Goal: Task Accomplishment & Management: Manage account settings

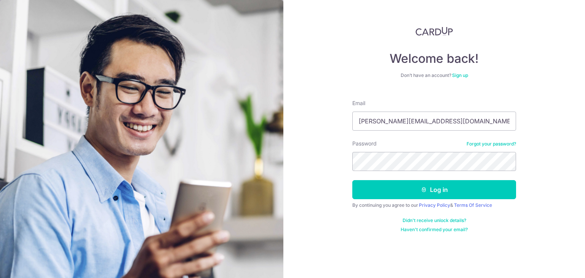
type input "aloysius.tan@hotmail.com"
click at [352, 180] on button "Log in" at bounding box center [434, 189] width 164 height 19
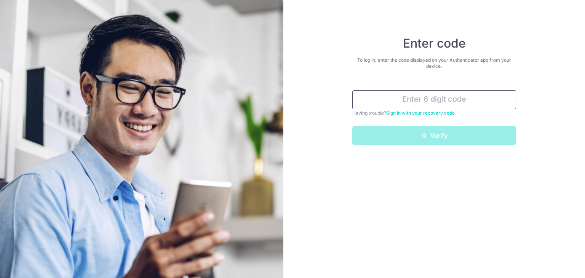
click at [458, 101] on input "text" at bounding box center [434, 99] width 164 height 19
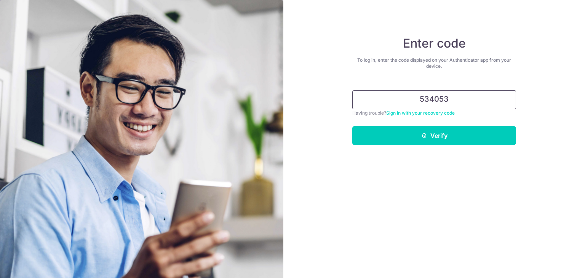
type input "534053"
click at [352, 126] on button "Verify" at bounding box center [434, 135] width 164 height 19
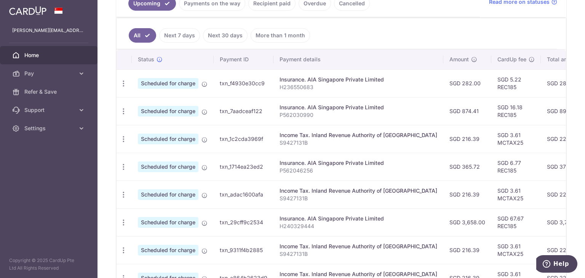
click at [292, 86] on p "H236550683" at bounding box center [358, 87] width 158 height 8
copy p "H236550683"
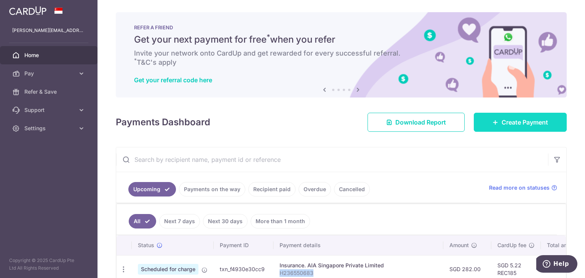
click at [484, 124] on link "Create Payment" at bounding box center [519, 122] width 93 height 19
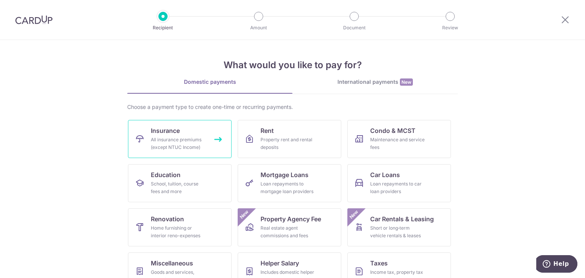
click at [198, 140] on div "All insurance premiums (except NTUC Income)" at bounding box center [178, 143] width 55 height 15
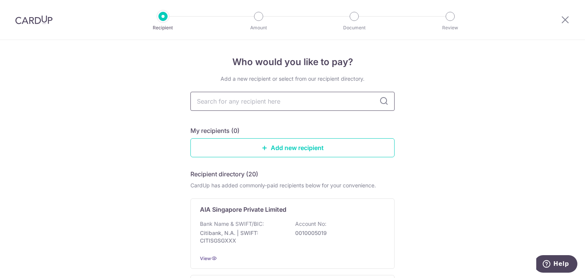
type input "H236550683"
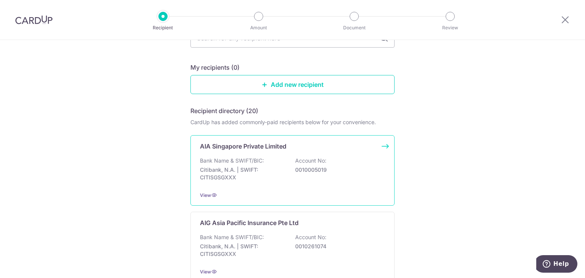
scroll to position [52, 0]
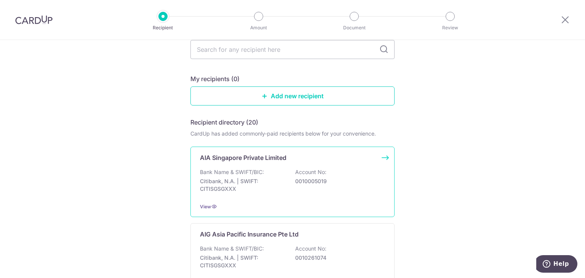
click at [255, 166] on div "AIA Singapore Private Limited Bank Name & SWIFT/BIC: Citibank, N.A. | SWIFT: CI…" at bounding box center [292, 182] width 204 height 70
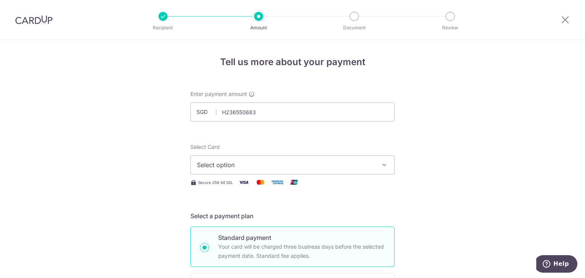
type input "236550683"
type input "1.95"
click at [254, 163] on span "Select option" at bounding box center [285, 164] width 177 height 9
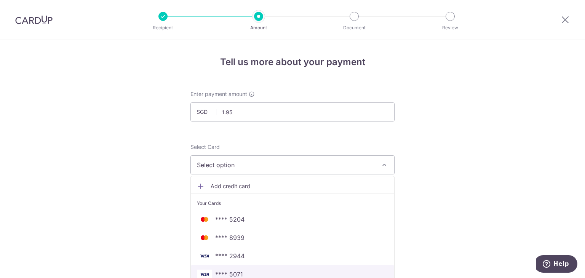
scroll to position [63, 0]
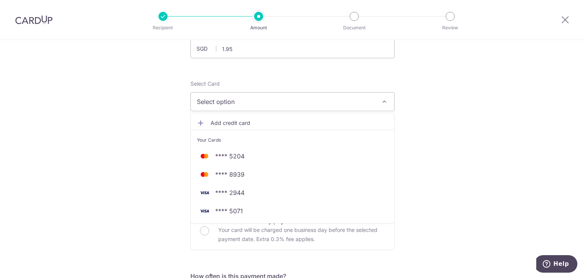
click at [211, 123] on span "Add credit card" at bounding box center [298, 123] width 177 height 8
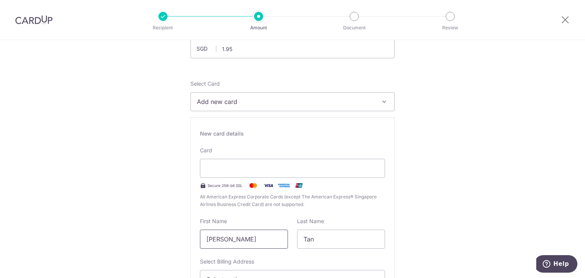
click at [250, 242] on input "[PERSON_NAME]" at bounding box center [244, 238] width 88 height 19
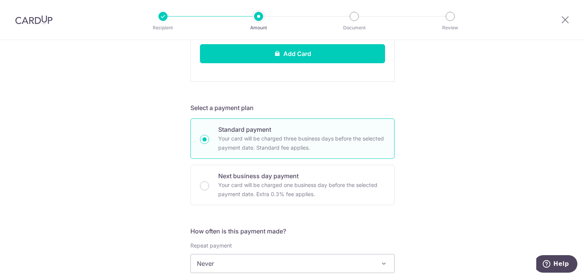
scroll to position [658, 0]
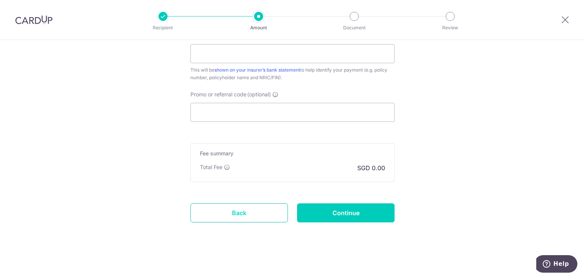
type input "Heyi, Aloysius HAr"
drag, startPoint x: 235, startPoint y: 207, endPoint x: 324, endPoint y: 51, distance: 180.3
click at [235, 207] on link "Back" at bounding box center [238, 212] width 97 height 19
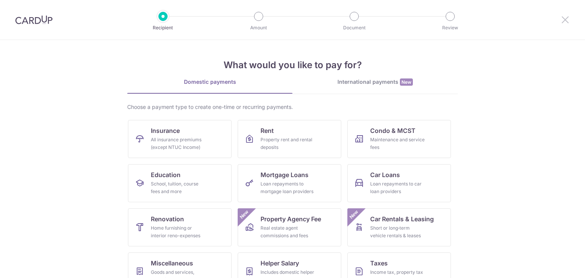
click at [561, 22] on icon at bounding box center [564, 20] width 9 height 10
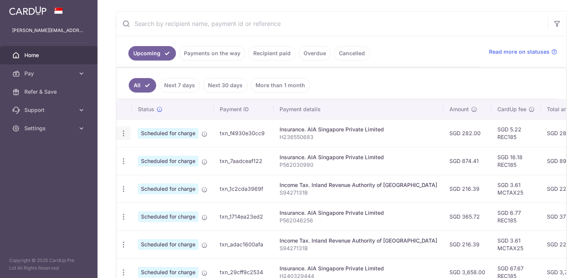
click at [126, 131] on icon "button" at bounding box center [123, 133] width 8 height 8
click at [156, 155] on span "Update payment" at bounding box center [164, 154] width 52 height 9
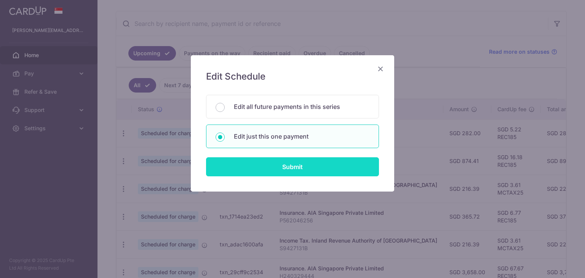
click at [251, 161] on input "Submit" at bounding box center [292, 166] width 173 height 19
radio input "true"
type input "282.00"
type input "[DATE]"
type input "H236550683"
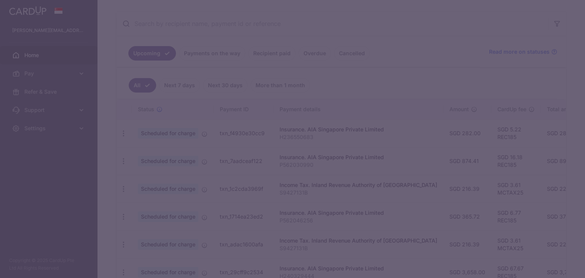
type input "REC185"
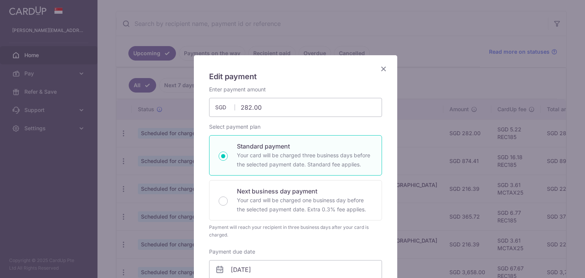
click at [384, 67] on icon "Close" at bounding box center [383, 69] width 9 height 10
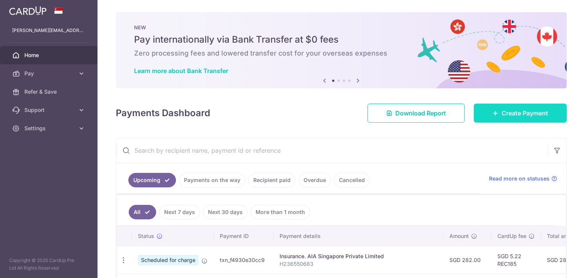
click at [526, 115] on span "Create Payment" at bounding box center [524, 112] width 46 height 9
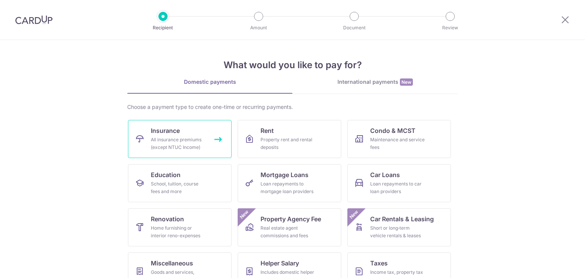
click at [189, 136] on div "All insurance premiums (except NTUC Income)" at bounding box center [178, 143] width 55 height 15
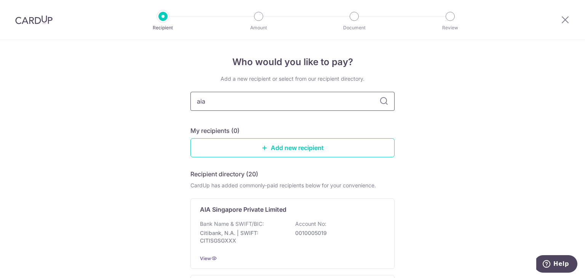
type input "aia"
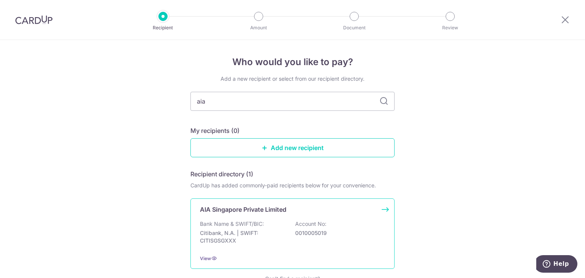
click at [250, 228] on div "Bank Name & SWIFT/BIC: Citibank, N.A. | SWIFT: CITISGSGXXX Account No: 00100050…" at bounding box center [292, 234] width 185 height 28
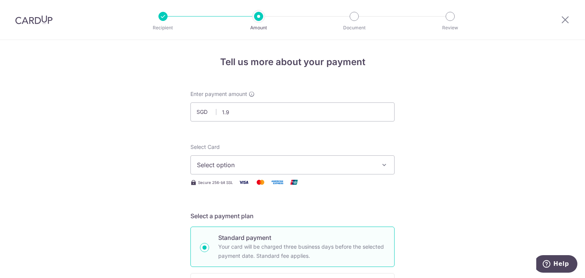
type input "1.95"
click at [256, 164] on span "Select option" at bounding box center [285, 164] width 177 height 9
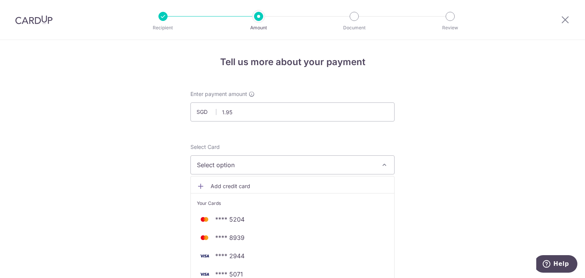
click at [245, 185] on span "Add credit card" at bounding box center [298, 186] width 177 height 8
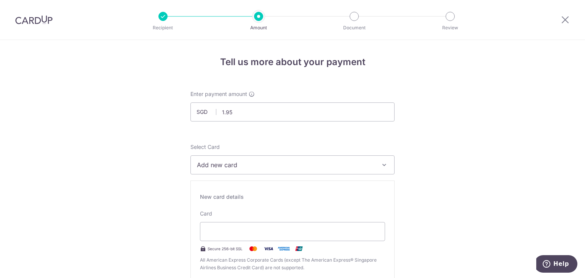
scroll to position [143, 0]
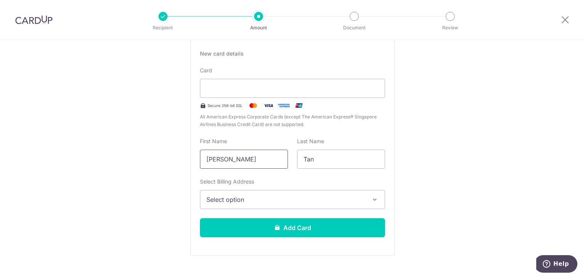
type input "Aloysius"
click at [256, 202] on span "Select option" at bounding box center [285, 199] width 158 height 9
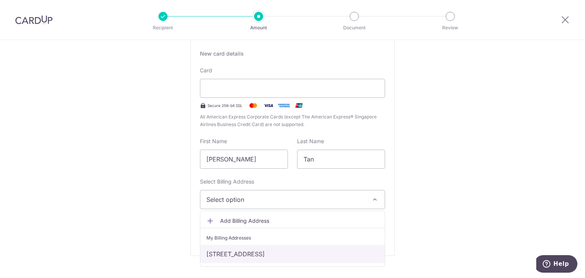
click at [241, 252] on link "Block 443, #08-431, Sin Ming Avenue, Singapore, Singapore-570443" at bounding box center [292, 254] width 184 height 18
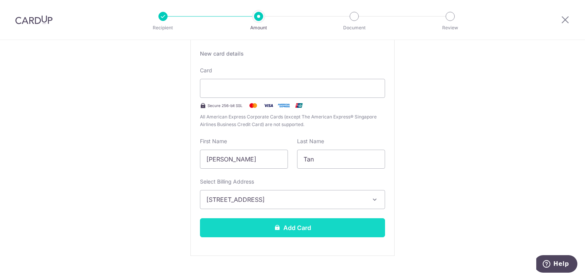
click at [279, 230] on button "Add Card" at bounding box center [292, 227] width 185 height 19
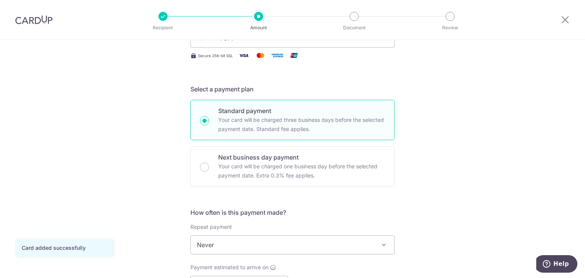
scroll to position [190, 0]
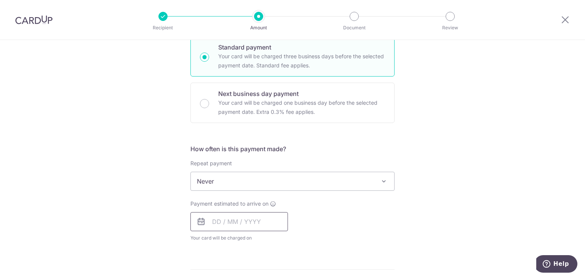
click at [226, 224] on input "text" at bounding box center [238, 221] width 97 height 19
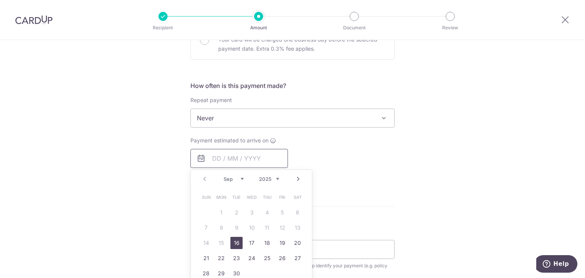
scroll to position [317, 0]
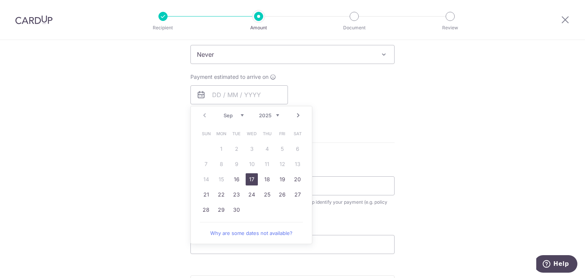
click at [246, 178] on link "17" at bounding box center [251, 179] width 12 height 12
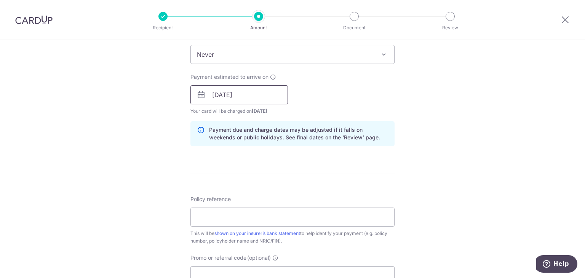
click at [245, 97] on input "[DATE]" at bounding box center [238, 94] width 97 height 19
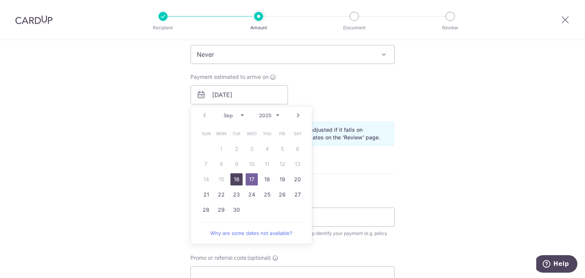
click at [234, 180] on link "16" at bounding box center [236, 179] width 12 height 12
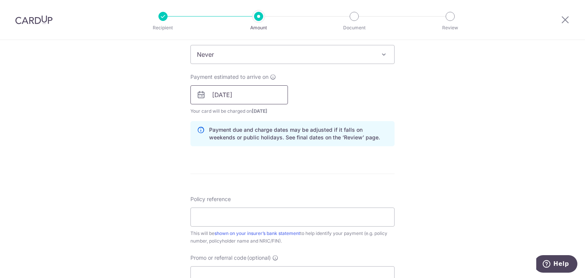
click at [253, 96] on input "16/09/2025" at bounding box center [238, 94] width 97 height 19
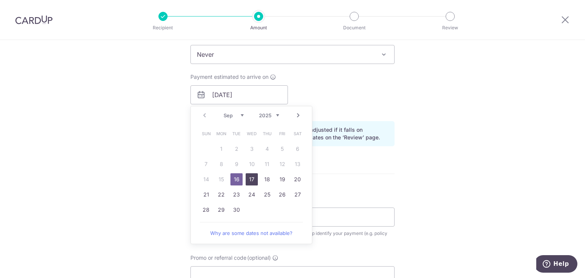
click at [246, 179] on link "17" at bounding box center [251, 179] width 12 height 12
type input "[DATE]"
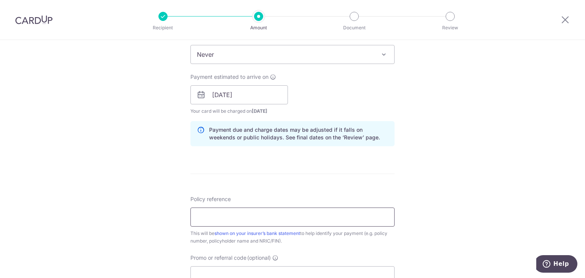
click at [236, 221] on input "Policy reference" at bounding box center [292, 216] width 204 height 19
click at [260, 95] on input "[DATE]" at bounding box center [238, 94] width 97 height 19
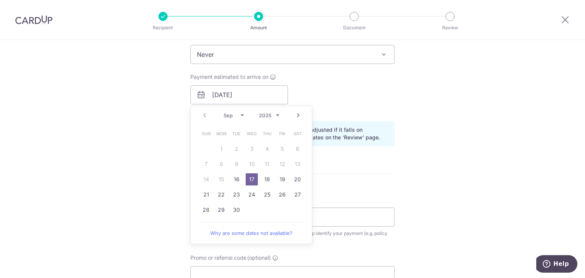
click at [404, 156] on div "Tell us more about your payment Enter payment amount SGD 1.95 1.95 Card added s…" at bounding box center [292, 98] width 585 height 751
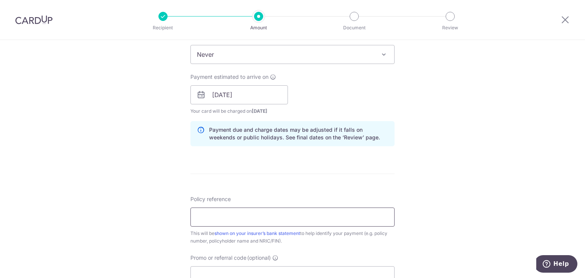
click at [288, 213] on input "Policy reference" at bounding box center [292, 216] width 204 height 19
paste input "H236550683"
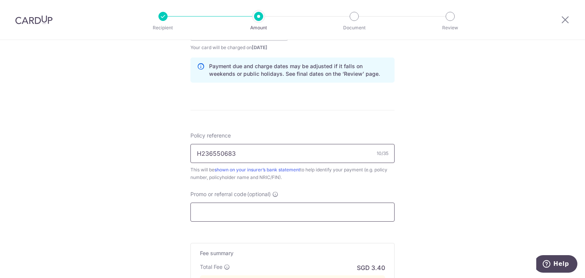
scroll to position [444, 0]
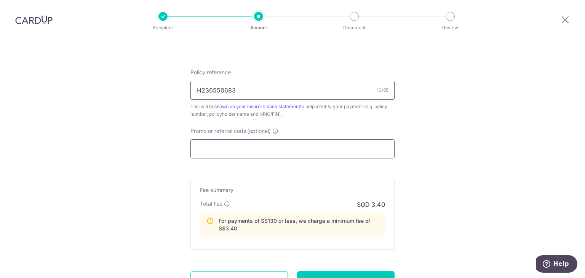
type input "H236550683"
click at [231, 147] on input "Promo or referral code (optional)" at bounding box center [292, 148] width 204 height 19
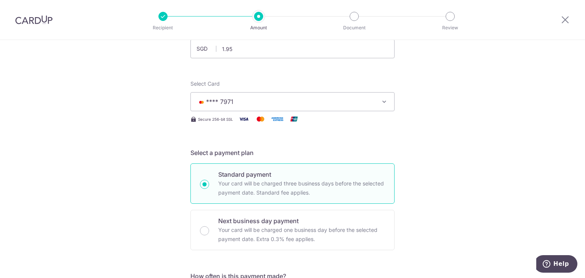
scroll to position [0, 0]
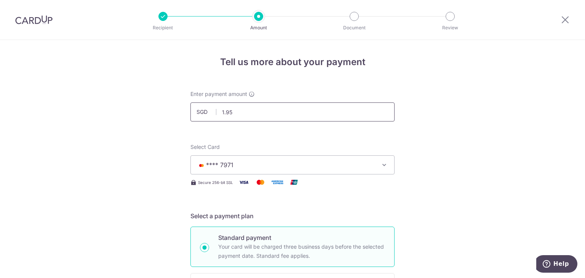
drag, startPoint x: 241, startPoint y: 115, endPoint x: 97, endPoint y: 110, distance: 144.7
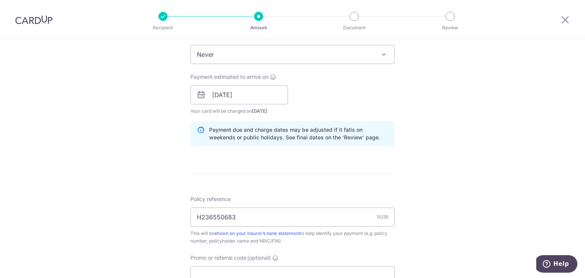
scroll to position [507, 0]
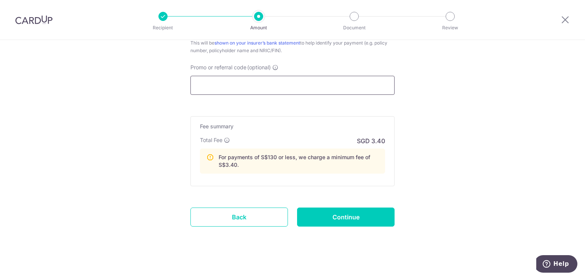
click at [269, 85] on input "Promo or referral code (optional)" at bounding box center [292, 85] width 204 height 19
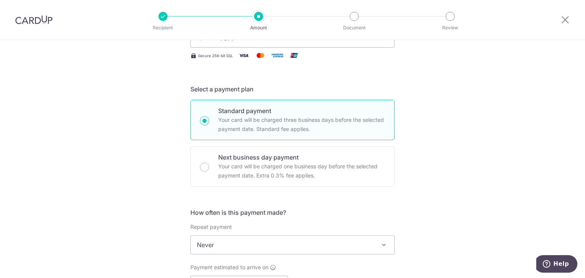
scroll to position [0, 0]
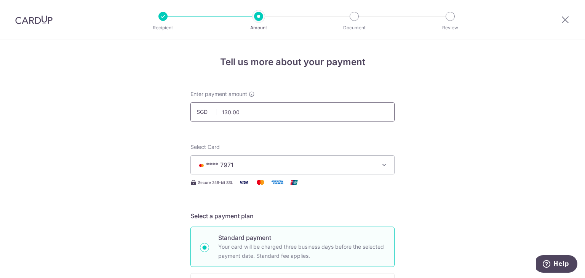
click at [260, 112] on input "130.00" at bounding box center [292, 111] width 204 height 19
type input "130.01"
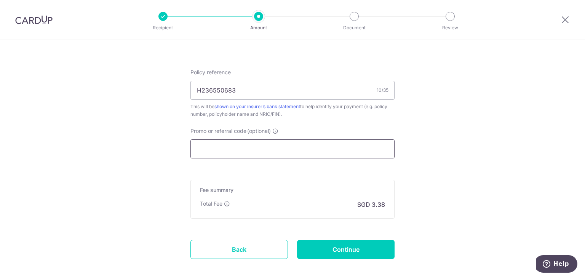
click at [316, 150] on input "Promo or referral code (optional)" at bounding box center [292, 148] width 204 height 19
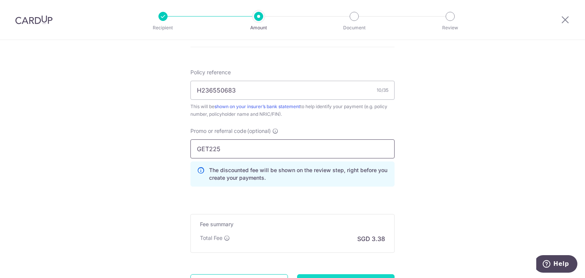
scroll to position [515, 0]
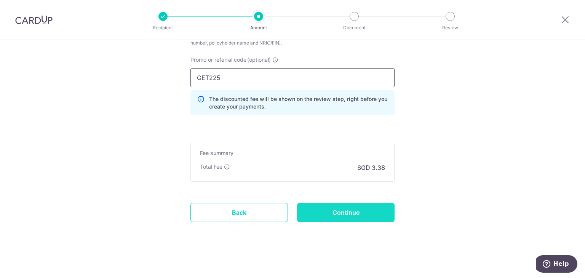
type input "GET225"
click at [323, 211] on input "Continue" at bounding box center [345, 212] width 97 height 19
type input "Create Schedule"
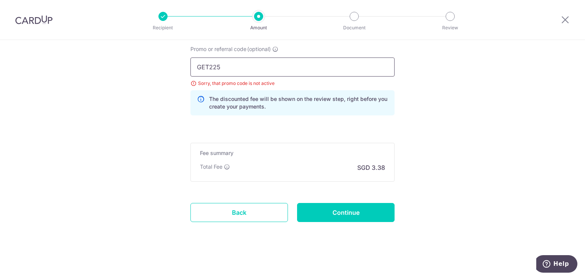
drag, startPoint x: 206, startPoint y: 67, endPoint x: 143, endPoint y: 61, distance: 63.4
type input "OFF225"
click at [349, 217] on input "Continue" at bounding box center [345, 212] width 97 height 19
type input "Update Schedule"
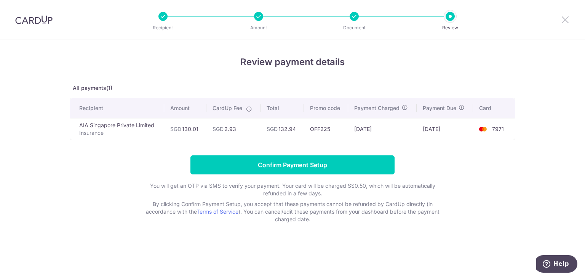
drag, startPoint x: 565, startPoint y: 19, endPoint x: 324, endPoint y: 54, distance: 243.3
click at [565, 19] on icon at bounding box center [564, 20] width 9 height 10
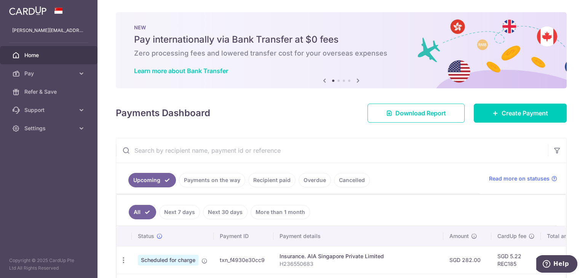
scroll to position [63, 0]
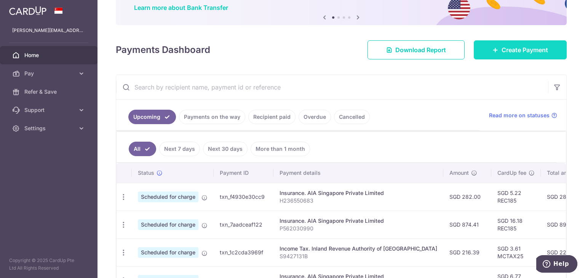
click at [508, 50] on span "Create Payment" at bounding box center [524, 49] width 46 height 9
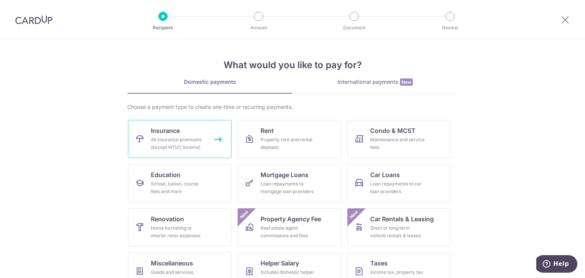
click at [187, 128] on link "Insurance All insurance premiums (except NTUC Income)" at bounding box center [180, 139] width 104 height 38
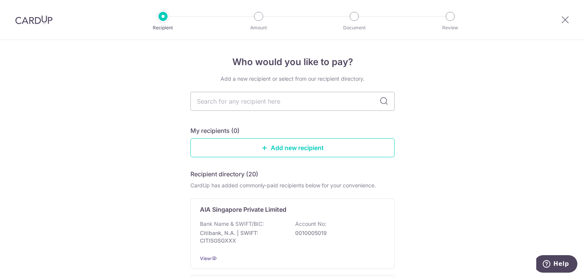
click at [558, 20] on div at bounding box center [565, 20] width 40 height 40
click at [562, 20] on icon at bounding box center [564, 20] width 9 height 10
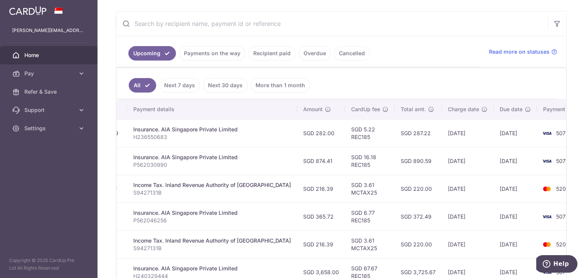
scroll to position [190, 0]
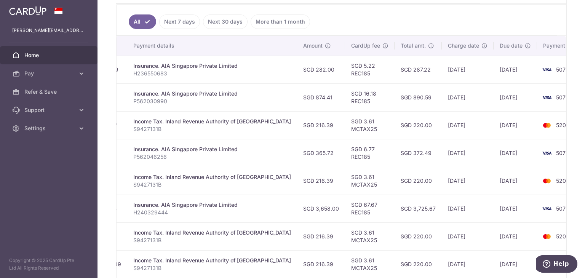
click at [569, 172] on div "× Pause Schedule Pause all future payments in this series Pause just this one p…" at bounding box center [340, 139] width 487 height 278
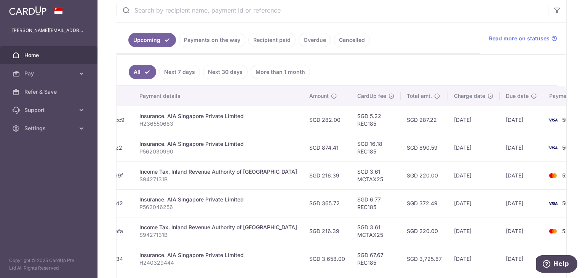
scroll to position [0, 0]
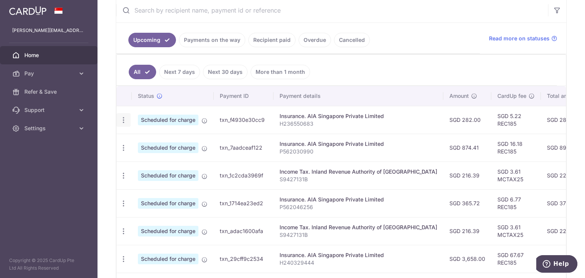
click at [122, 119] on icon "button" at bounding box center [123, 120] width 8 height 8
click at [155, 142] on span "Update payment" at bounding box center [164, 140] width 52 height 9
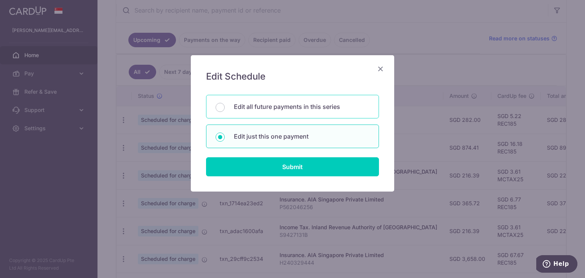
click at [270, 105] on p "Edit all future payments in this series" at bounding box center [301, 106] width 135 height 9
click at [225, 105] on input "Edit all future payments in this series" at bounding box center [219, 107] width 9 height 9
radio input "true"
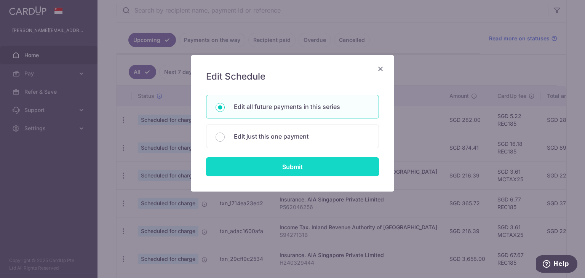
click at [277, 157] on input "Submit" at bounding box center [292, 166] width 173 height 19
radio input "true"
type input "282.00"
type input "H236550683"
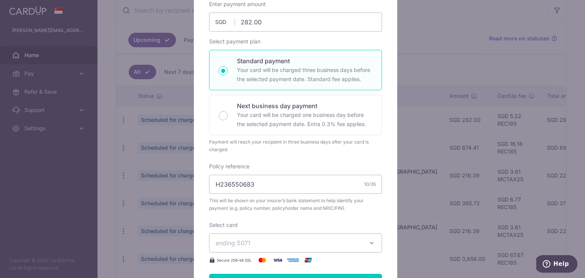
scroll to position [46, 0]
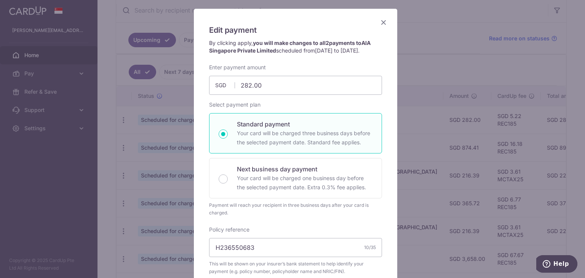
click at [381, 25] on icon "Close" at bounding box center [383, 23] width 9 height 10
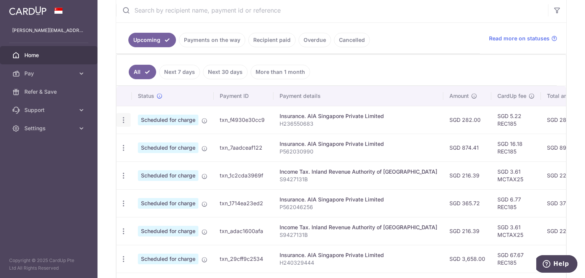
click at [124, 118] on icon "button" at bounding box center [123, 120] width 8 height 8
click at [140, 142] on span "Update payment" at bounding box center [164, 140] width 52 height 9
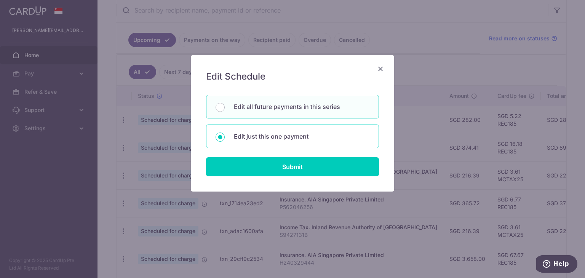
click at [268, 139] on p "Edit just this one payment" at bounding box center [301, 136] width 135 height 9
click at [225, 139] on input "Edit just this one payment" at bounding box center [219, 136] width 9 height 9
radio input "true"
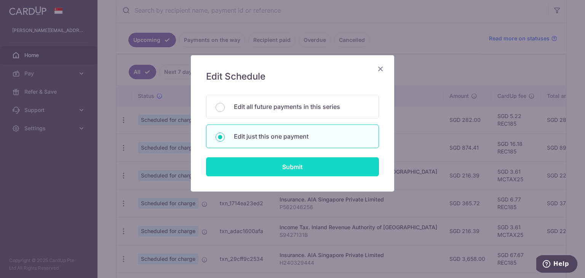
click at [275, 159] on input "Submit" at bounding box center [292, 166] width 173 height 19
radio input "true"
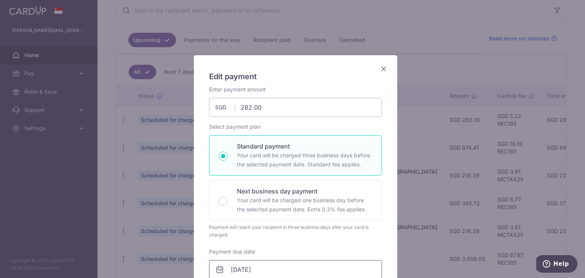
scroll to position [127, 0]
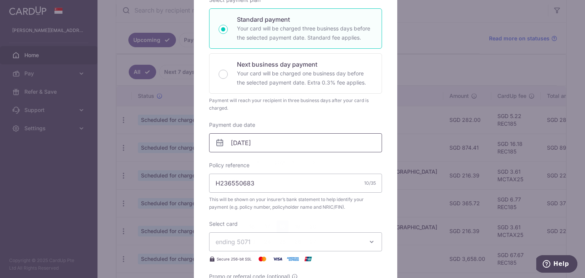
click at [275, 146] on input "[DATE]" at bounding box center [295, 142] width 173 height 19
click at [285, 144] on input "[DATE]" at bounding box center [295, 142] width 173 height 19
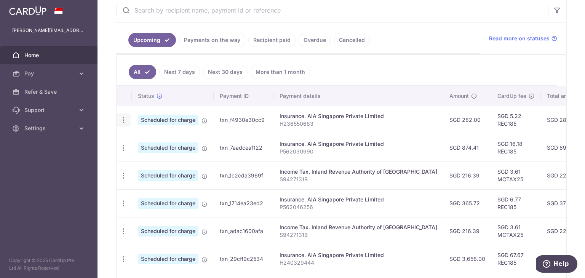
click at [123, 121] on icon "button" at bounding box center [123, 120] width 8 height 8
click at [150, 139] on span "Update payment" at bounding box center [164, 140] width 52 height 9
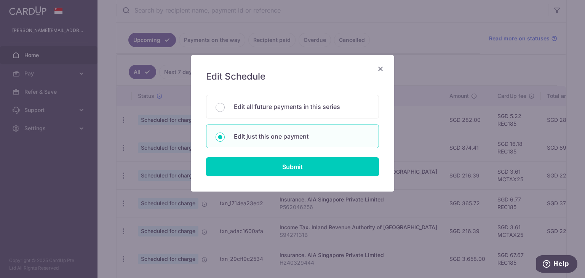
click at [384, 70] on icon "Close" at bounding box center [380, 69] width 9 height 10
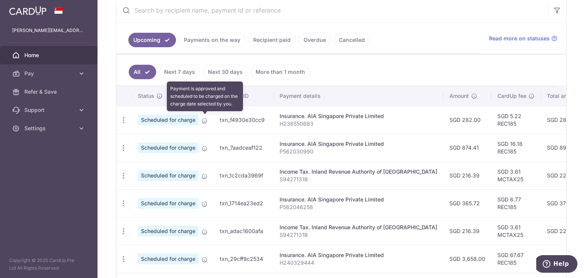
click at [204, 121] on icon at bounding box center [204, 121] width 6 height 6
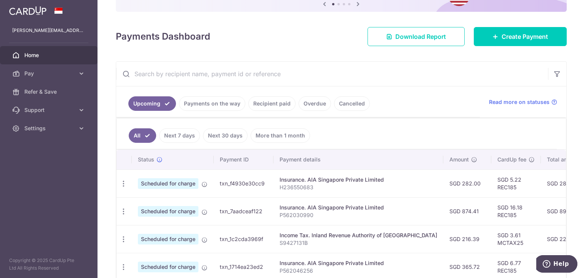
click at [351, 101] on link "Cancelled" at bounding box center [352, 103] width 36 height 14
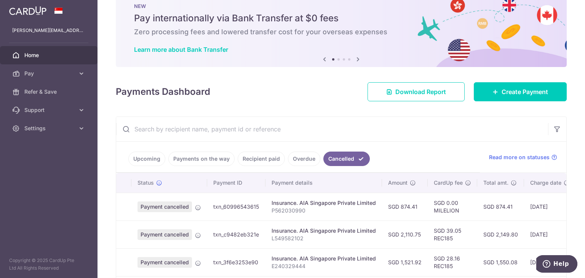
scroll to position [76, 0]
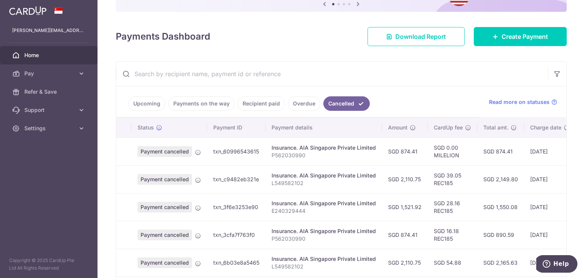
click at [146, 105] on link "Upcoming" at bounding box center [146, 103] width 37 height 14
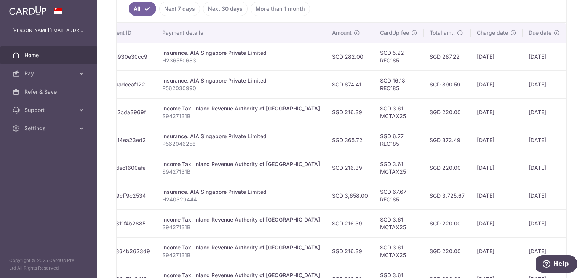
scroll to position [0, 0]
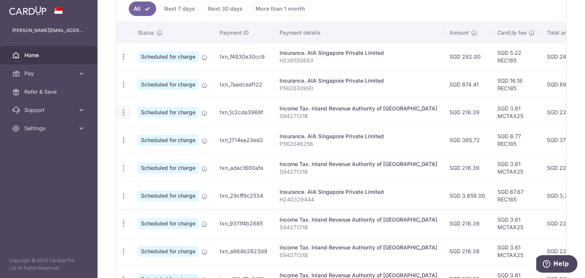
click at [123, 112] on icon "button" at bounding box center [123, 112] width 8 height 8
click at [144, 131] on span "Update payment" at bounding box center [164, 133] width 52 height 9
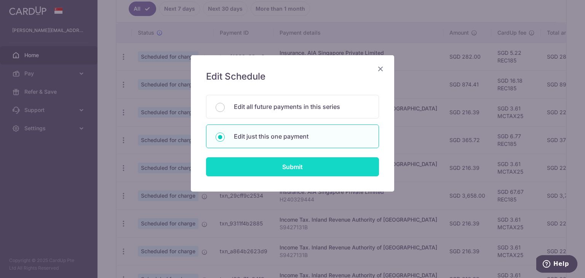
click at [274, 166] on input "Submit" at bounding box center [292, 166] width 173 height 19
type input "216.39"
radio input "true"
type input "[DATE]"
type input "S9427131B"
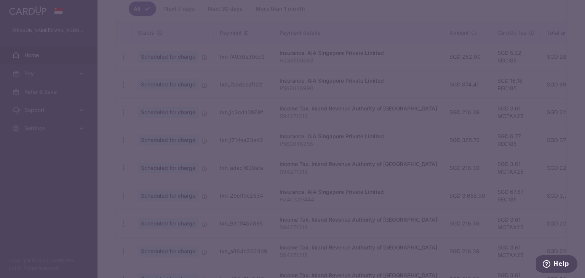
type input "MCTAX25"
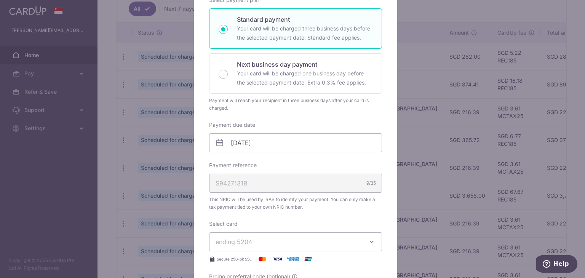
scroll to position [190, 0]
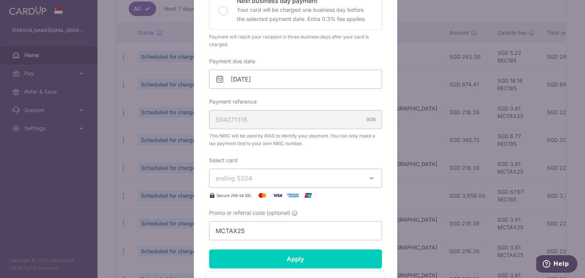
click at [349, 177] on span "ending 5204" at bounding box center [288, 178] width 146 height 9
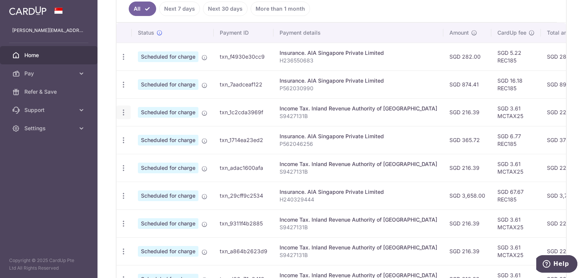
click at [123, 110] on icon "button" at bounding box center [123, 112] width 8 height 8
click at [147, 130] on span "Update payment" at bounding box center [164, 133] width 52 height 9
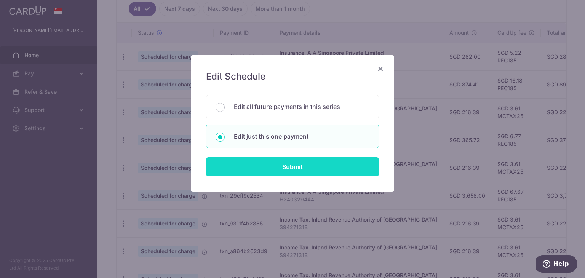
click at [260, 164] on input "Submit" at bounding box center [292, 166] width 173 height 19
radio input "true"
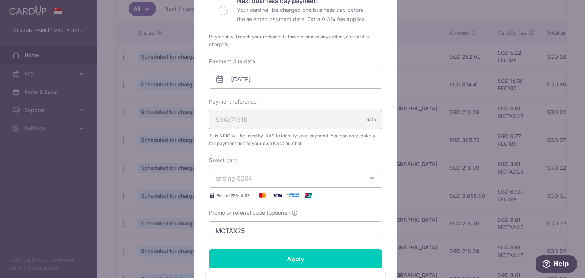
click at [259, 177] on span "ending 5204" at bounding box center [288, 178] width 146 height 9
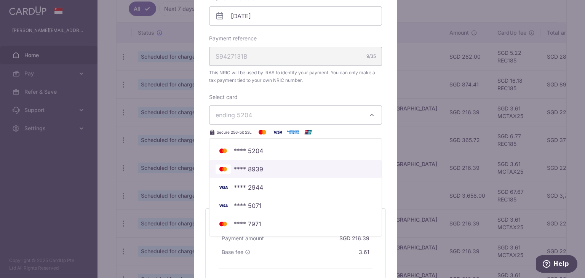
scroll to position [317, 0]
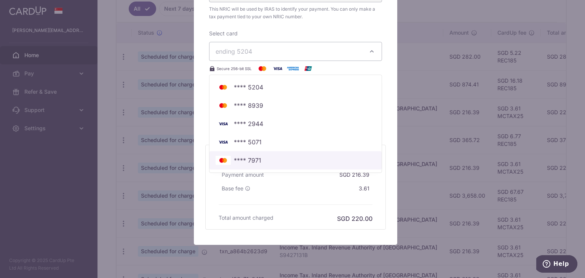
click at [259, 160] on span "**** 7971" at bounding box center [295, 160] width 160 height 9
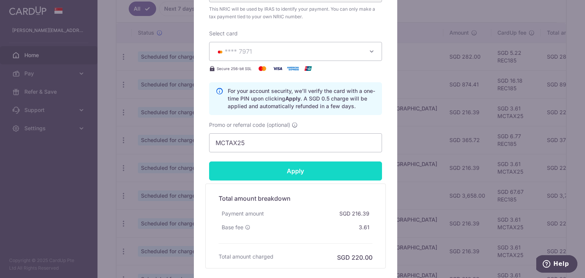
click at [309, 174] on input "Apply" at bounding box center [295, 170] width 173 height 19
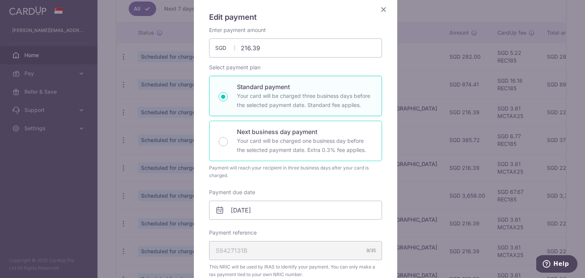
scroll to position [0, 0]
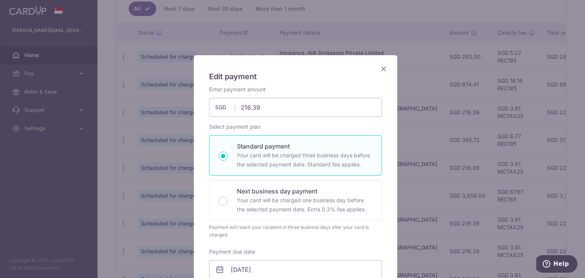
click at [381, 67] on icon "Close" at bounding box center [383, 69] width 9 height 10
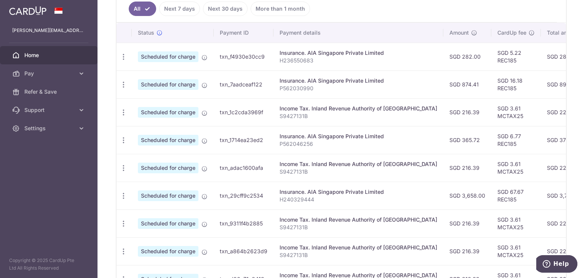
scroll to position [140, 0]
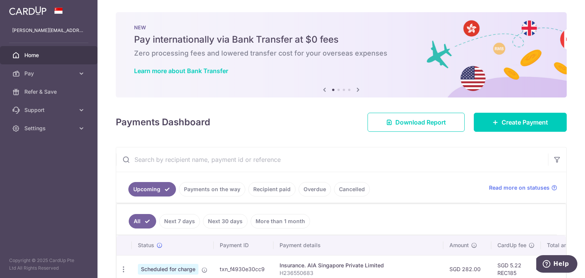
scroll to position [127, 0]
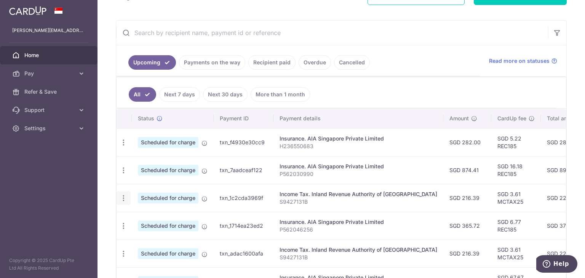
click at [120, 194] on icon "button" at bounding box center [123, 198] width 8 height 8
click at [132, 213] on link "Update payment" at bounding box center [156, 219] width 79 height 18
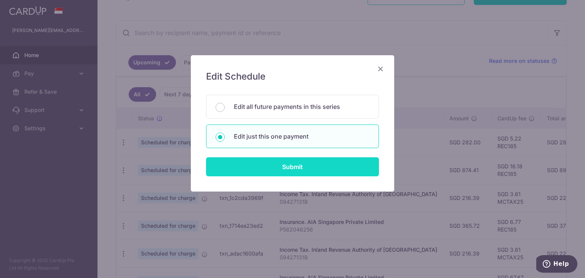
click at [250, 166] on input "Submit" at bounding box center [292, 166] width 173 height 19
radio input "true"
type input "216.39"
type input "19/09/2025"
type input "S9427131B"
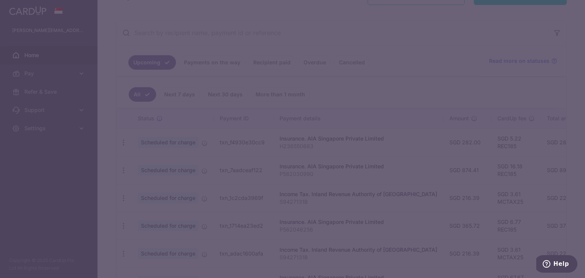
type input "MCTAX25"
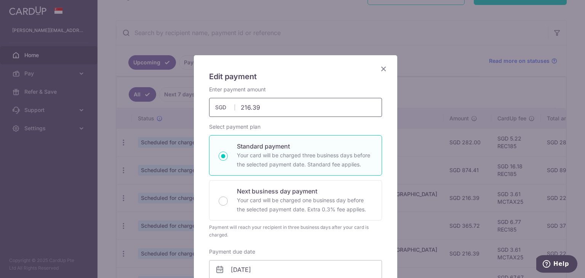
drag, startPoint x: 272, startPoint y: 105, endPoint x: 108, endPoint y: 103, distance: 164.4
click at [110, 107] on div "Edit payment By clicking apply, you will make changes to all payments to Inland…" at bounding box center [292, 139] width 585 height 278
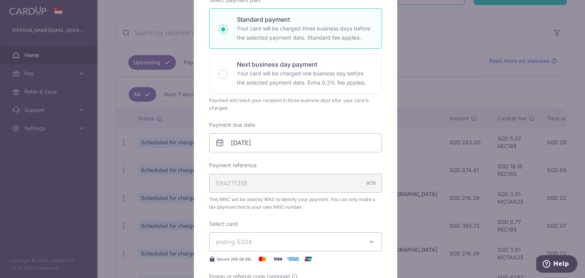
scroll to position [253, 0]
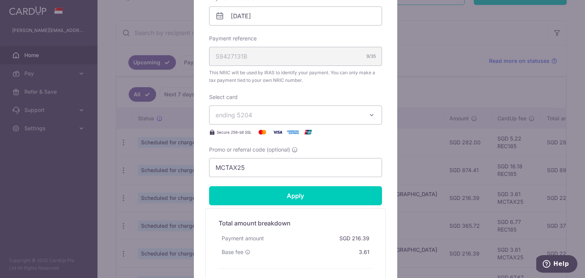
click at [297, 118] on div "Enter payment amount 217.63 217.63 SGD To change the payment amount, please can…" at bounding box center [295, 4] width 173 height 345
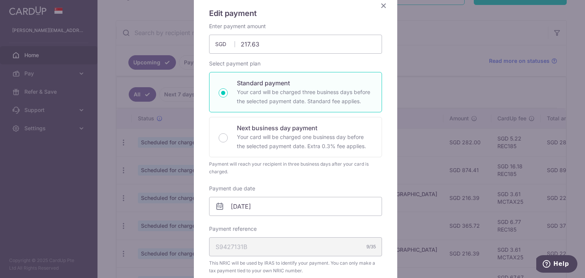
scroll to position [0, 0]
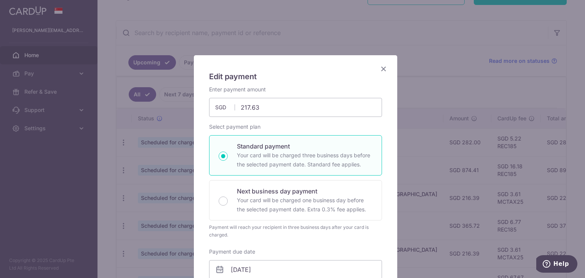
click at [383, 70] on icon "Close" at bounding box center [383, 69] width 9 height 10
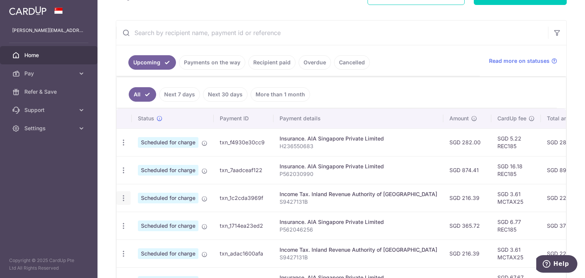
click at [121, 196] on icon "button" at bounding box center [123, 198] width 8 height 8
click at [139, 214] on span "Update payment" at bounding box center [164, 218] width 52 height 9
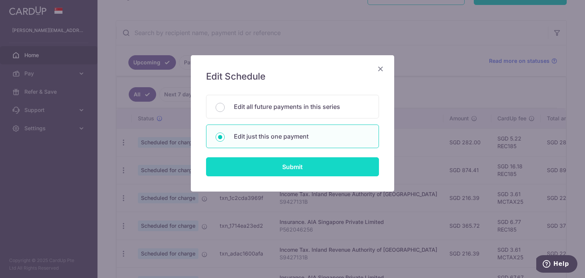
click at [323, 166] on input "Submit" at bounding box center [292, 166] width 173 height 19
type input "216.39"
radio input "true"
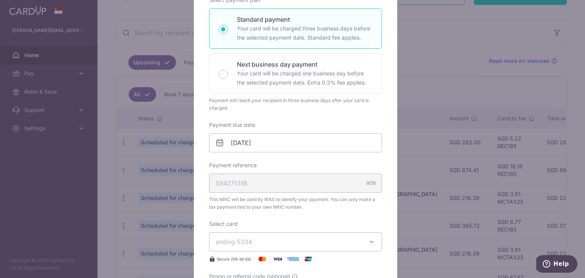
scroll to position [190, 0]
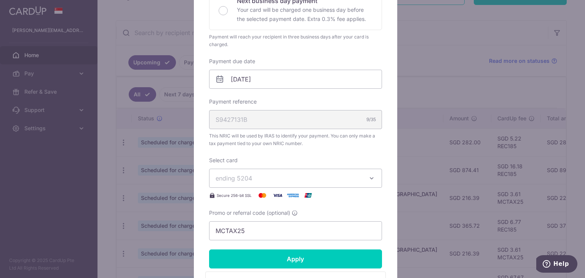
click at [294, 181] on span "ending 5204" at bounding box center [288, 178] width 146 height 9
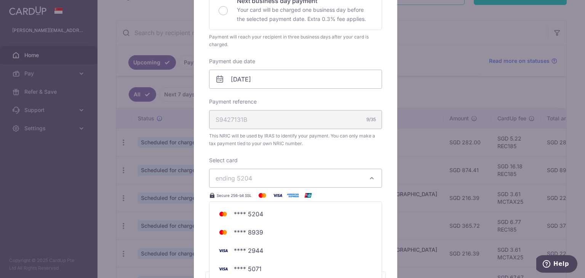
scroll to position [317, 0]
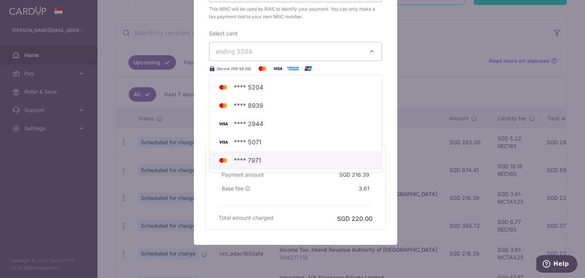
click at [267, 162] on span "**** 7971" at bounding box center [295, 160] width 160 height 9
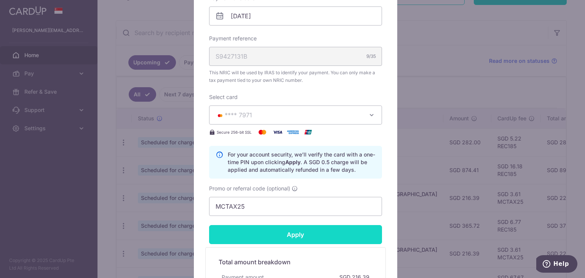
scroll to position [377, 0]
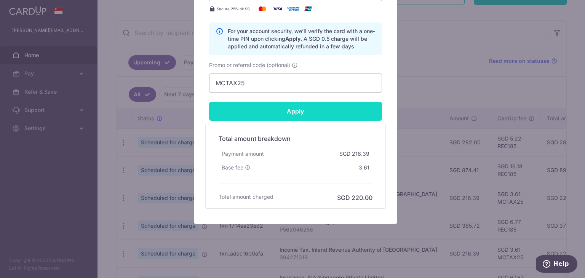
click at [315, 107] on input "Apply" at bounding box center [295, 111] width 173 height 19
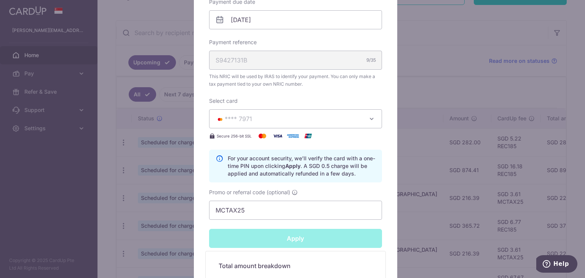
scroll to position [186, 0]
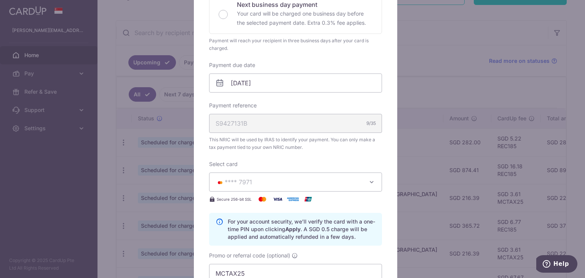
type input "Successfully Applied"
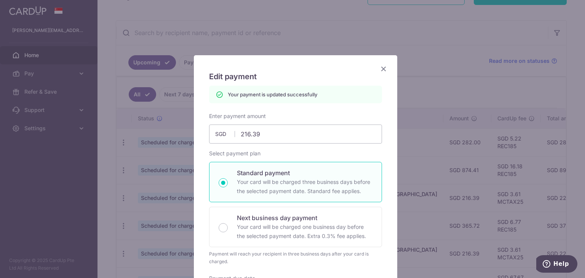
click at [379, 68] on icon "Close" at bounding box center [383, 69] width 9 height 10
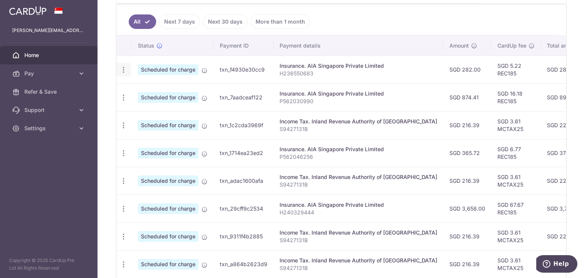
click at [126, 70] on icon "button" at bounding box center [123, 70] width 8 height 8
click at [146, 90] on span "Update payment" at bounding box center [164, 90] width 52 height 9
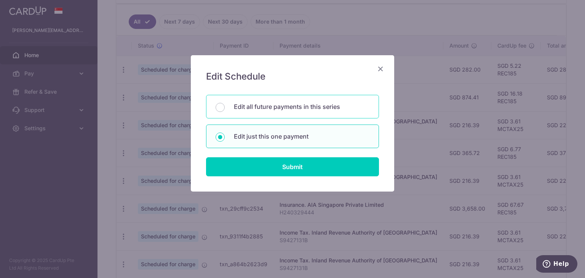
click at [271, 110] on p "Edit all future payments in this series" at bounding box center [301, 106] width 135 height 9
click at [225, 110] on input "Edit all future payments in this series" at bounding box center [219, 107] width 9 height 9
radio input "true"
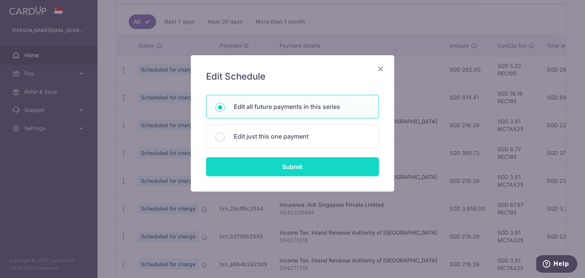
click at [276, 165] on input "Submit" at bounding box center [292, 166] width 173 height 19
radio input "true"
type input "282.00"
type input "H236550683"
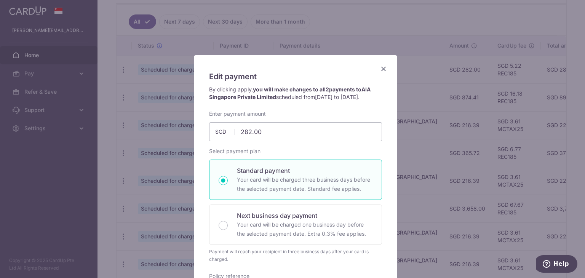
click at [379, 69] on icon "Close" at bounding box center [383, 69] width 9 height 10
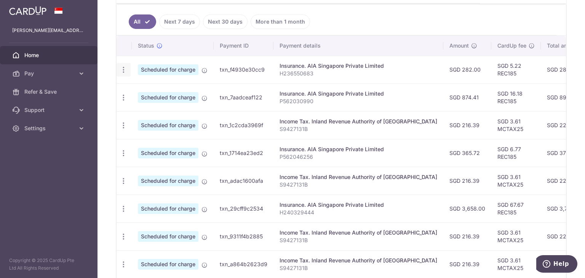
click at [125, 70] on icon "button" at bounding box center [123, 70] width 8 height 8
click at [148, 90] on span "Update payment" at bounding box center [164, 90] width 52 height 9
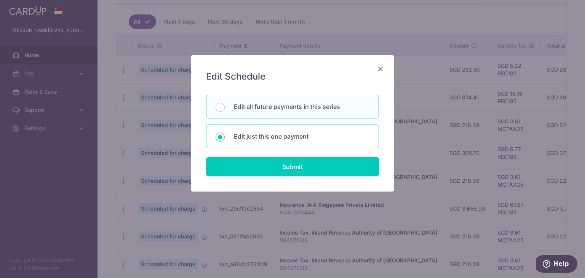
click at [261, 137] on p "Edit just this one payment" at bounding box center [301, 136] width 135 height 9
click at [225, 137] on input "Edit just this one payment" at bounding box center [219, 136] width 9 height 9
radio input "true"
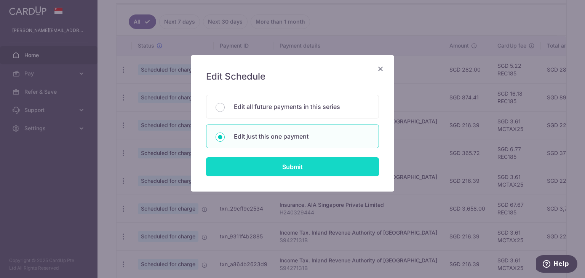
click at [267, 161] on input "Submit" at bounding box center [292, 166] width 173 height 19
radio input "true"
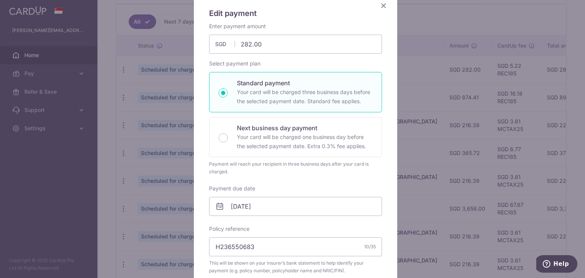
scroll to position [127, 0]
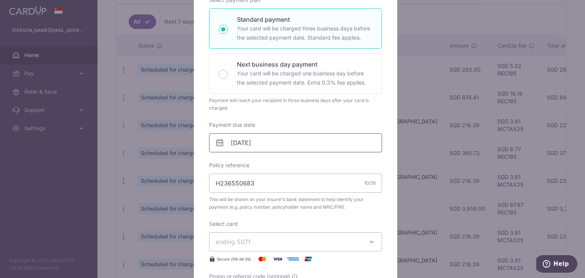
click at [272, 142] on input "[DATE]" at bounding box center [295, 142] width 173 height 19
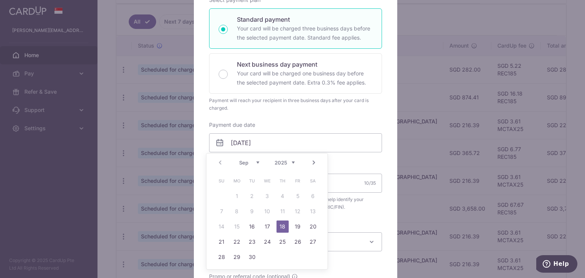
click at [316, 163] on link "Next" at bounding box center [313, 162] width 9 height 9
click at [269, 194] on link "1" at bounding box center [267, 196] width 12 height 12
type input "01/10/2025"
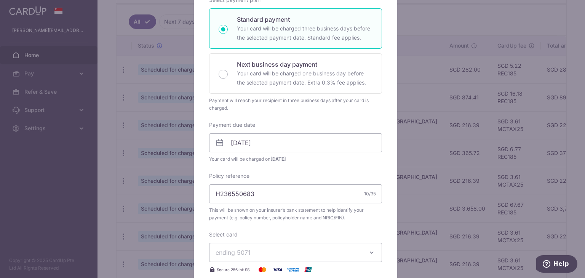
scroll to position [190, 0]
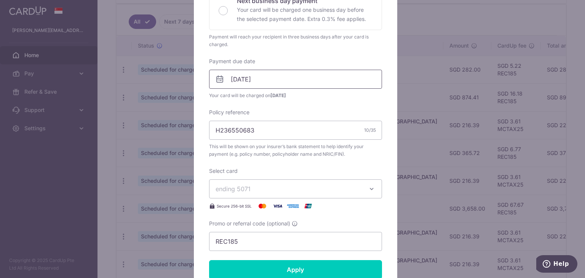
click at [275, 84] on input "01/10/2025" at bounding box center [295, 79] width 173 height 19
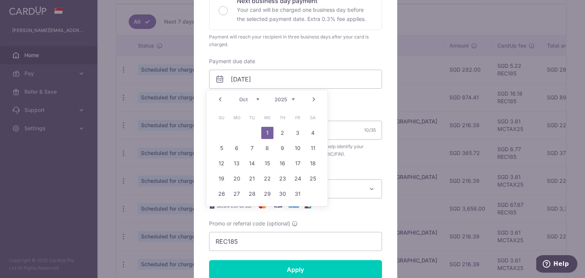
click at [219, 97] on link "Prev" at bounding box center [219, 99] width 9 height 9
click at [295, 75] on input "01/10/2025" at bounding box center [295, 79] width 173 height 19
click at [315, 98] on link "Next" at bounding box center [313, 99] width 9 height 9
click at [267, 131] on link "1" at bounding box center [267, 133] width 12 height 12
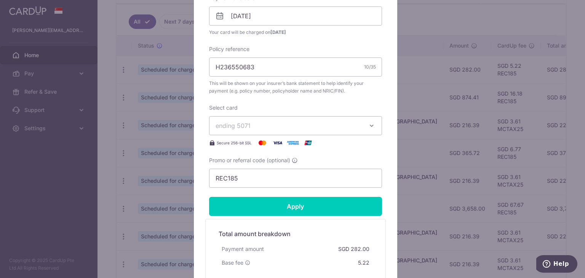
scroll to position [317, 0]
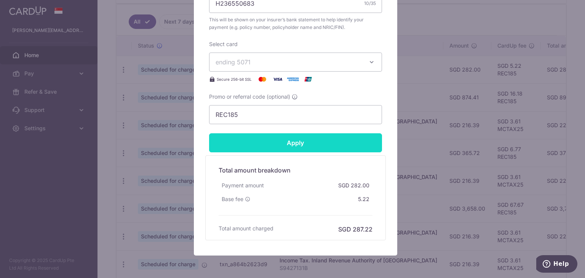
click at [282, 145] on input "Apply" at bounding box center [295, 142] width 173 height 19
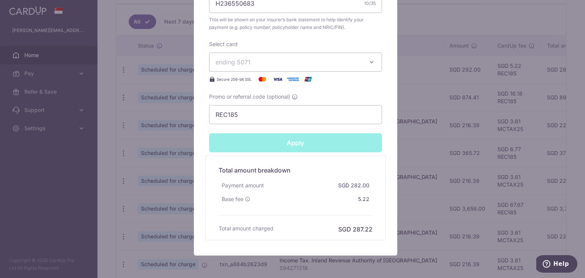
type input "Successfully Applied"
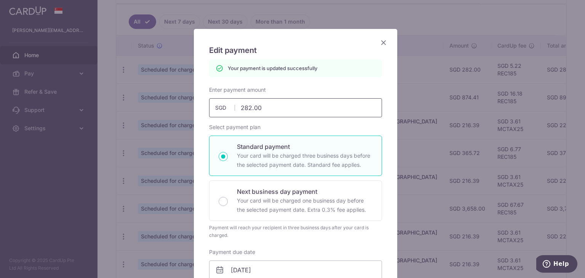
scroll to position [0, 0]
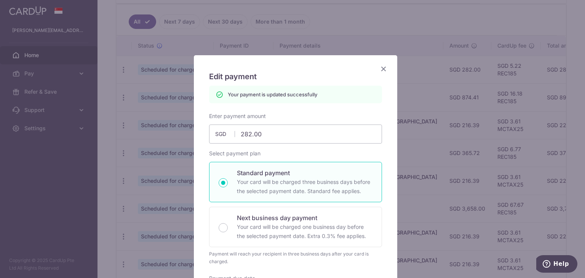
click at [380, 67] on icon "Close" at bounding box center [383, 69] width 9 height 10
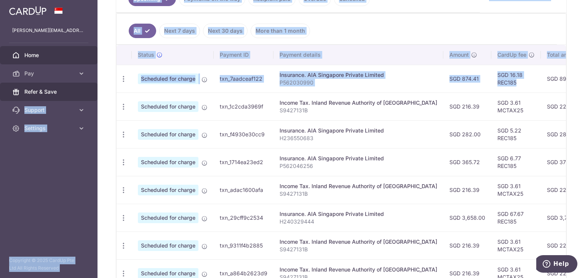
drag, startPoint x: 352, startPoint y: 80, endPoint x: 90, endPoint y: 86, distance: 261.9
click at [90, 86] on main "aloysius.tan@hotmail.com Home Pay Payments Recipients Cards Refer & Save Suppor…" at bounding box center [292, 139] width 585 height 278
click at [125, 77] on icon "button" at bounding box center [123, 79] width 8 height 8
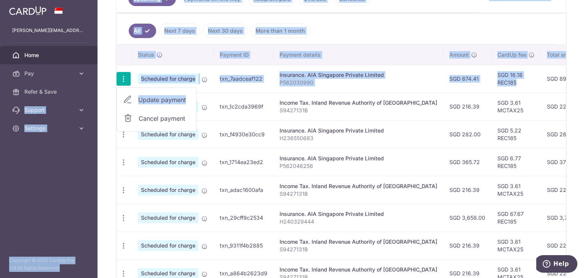
click at [152, 99] on span "Update payment" at bounding box center [164, 99] width 52 height 9
radio input "true"
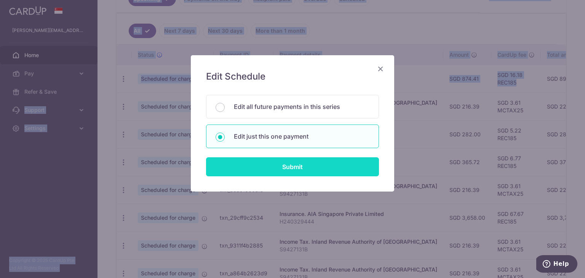
click at [284, 168] on input "Submit" at bounding box center [292, 166] width 173 height 19
radio input "true"
type input "874.41"
type input "18/09/2025"
type input "P562030990"
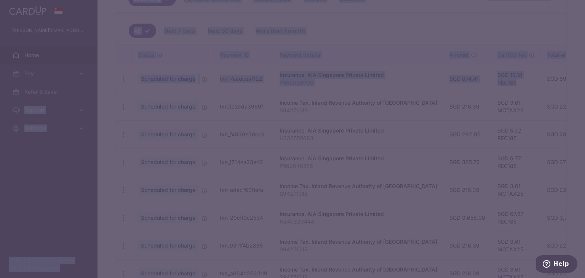
type input "REC185"
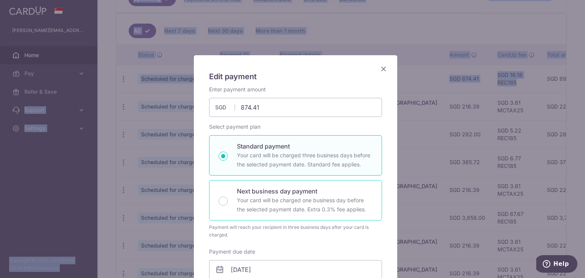
scroll to position [127, 0]
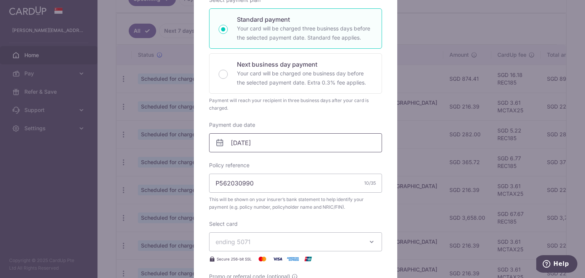
click at [301, 142] on input "18/09/2025" at bounding box center [295, 142] width 173 height 19
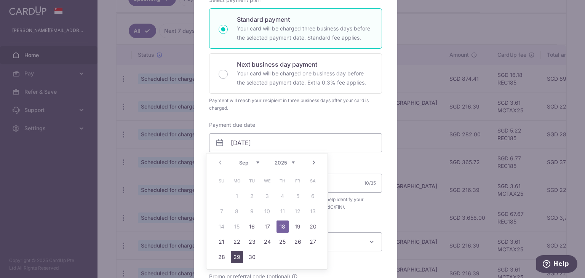
click at [236, 255] on link "29" at bounding box center [237, 257] width 12 height 12
type input "29/09/2025"
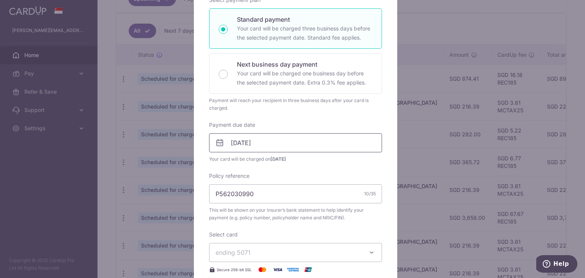
click at [272, 139] on input "29/09/2025" at bounding box center [295, 142] width 173 height 19
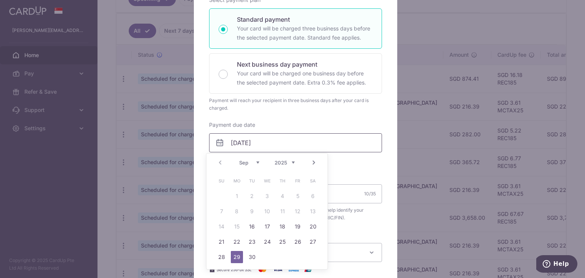
click at [273, 143] on input "29/09/2025" at bounding box center [295, 142] width 173 height 19
click at [235, 258] on link "29" at bounding box center [237, 257] width 12 height 12
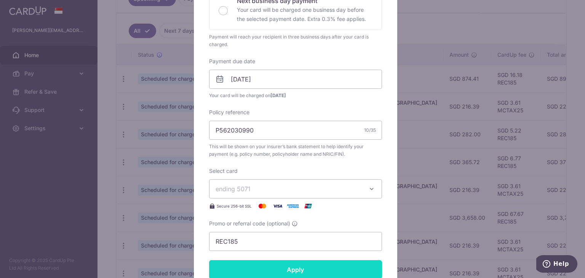
scroll to position [253, 0]
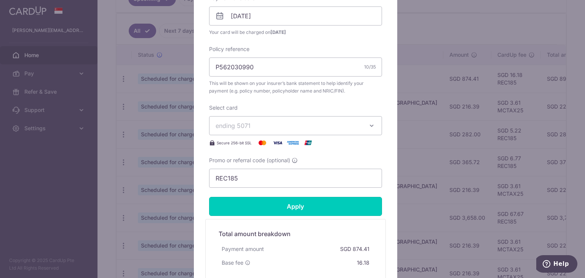
click at [260, 205] on input "Apply" at bounding box center [295, 206] width 173 height 19
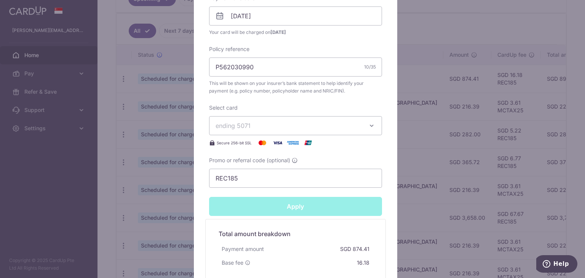
type input "Successfully Applied"
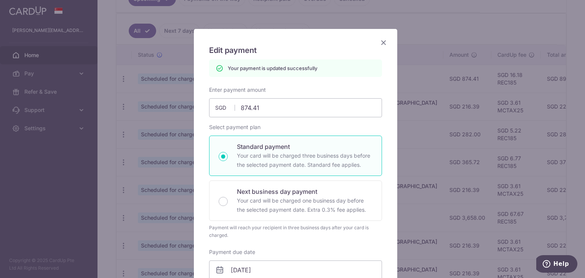
scroll to position [0, 0]
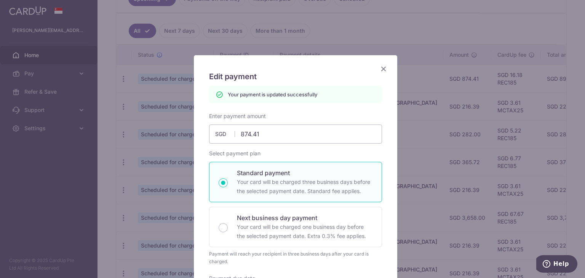
click at [381, 67] on icon "Close" at bounding box center [383, 69] width 9 height 10
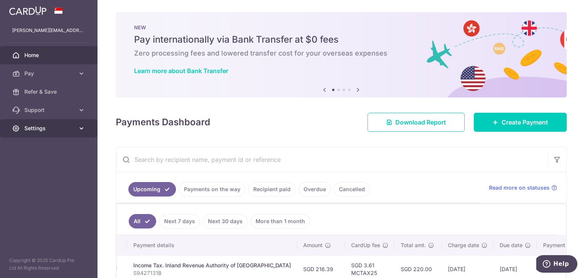
click at [66, 129] on span "Settings" at bounding box center [49, 128] width 50 height 8
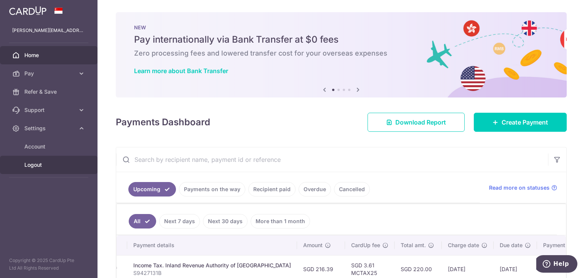
click at [42, 167] on span "Logout" at bounding box center [49, 165] width 50 height 8
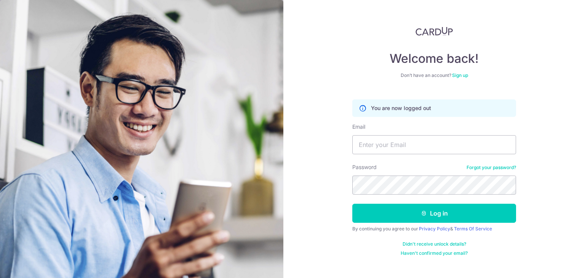
click at [427, 29] on img at bounding box center [433, 31] width 37 height 9
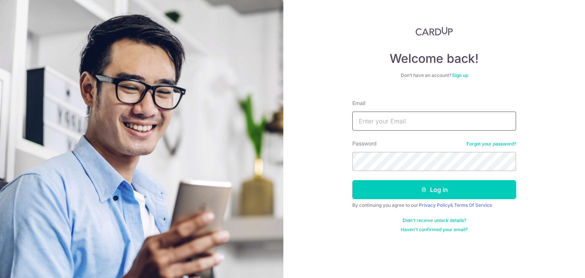
click at [440, 114] on input "Email" at bounding box center [434, 121] width 164 height 19
type input "[PERSON_NAME][EMAIL_ADDRESS][DOMAIN_NAME]"
click at [352, 180] on button "Log in" at bounding box center [434, 189] width 164 height 19
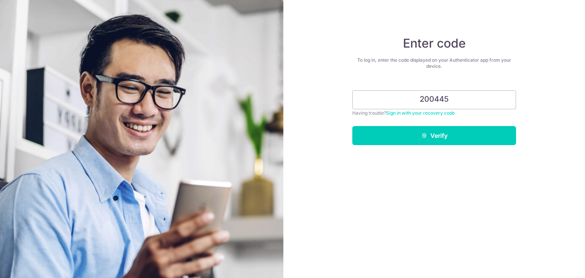
type input "200445"
click at [352, 126] on button "Verify" at bounding box center [434, 135] width 164 height 19
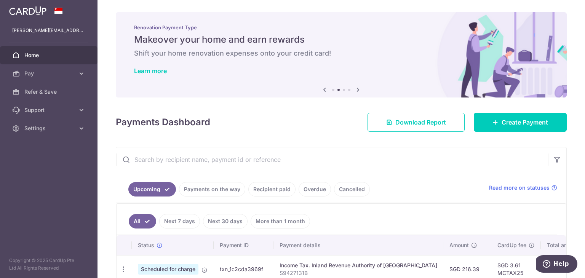
scroll to position [127, 0]
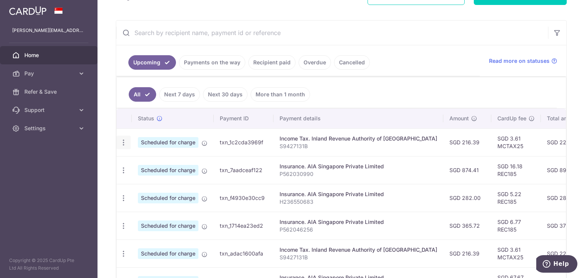
click at [126, 140] on icon "button" at bounding box center [123, 143] width 8 height 8
click at [143, 163] on span "Update payment" at bounding box center [164, 163] width 52 height 9
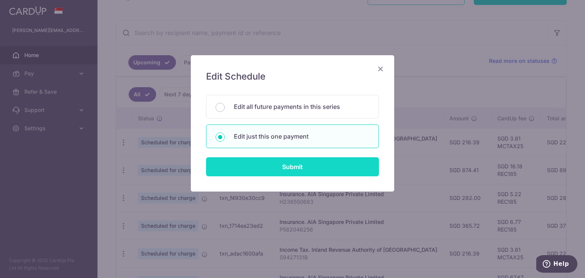
click at [279, 162] on input "Submit" at bounding box center [292, 166] width 173 height 19
radio input "true"
type input "216.39"
type input "19/09/2025"
type input "S9427131B"
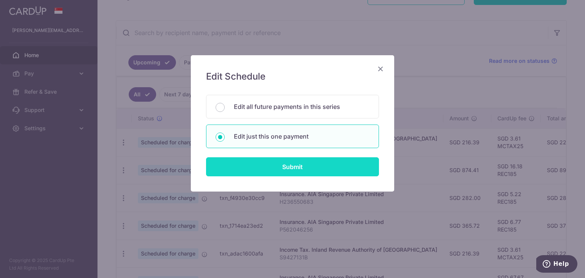
type input "MCTAX25"
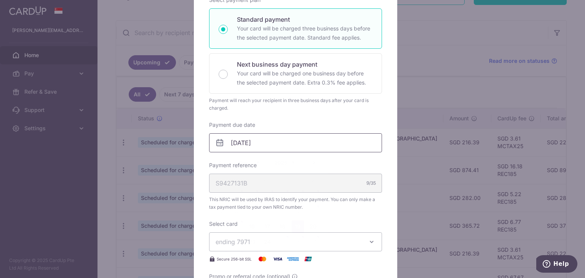
click at [267, 143] on input "19/09/2025" at bounding box center [295, 142] width 173 height 19
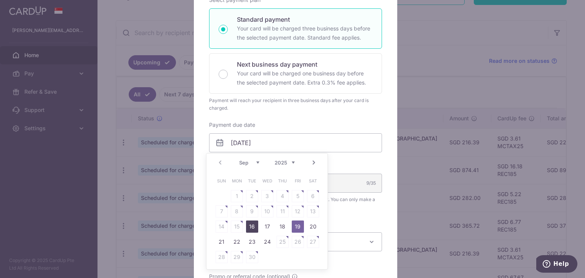
click at [252, 229] on link "16" at bounding box center [252, 226] width 12 height 12
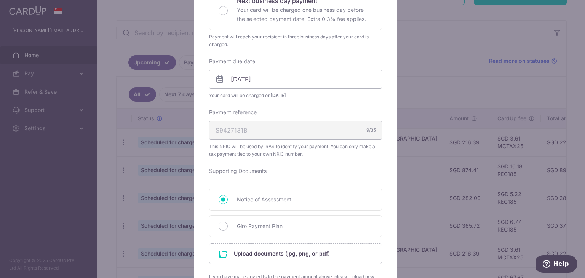
scroll to position [253, 0]
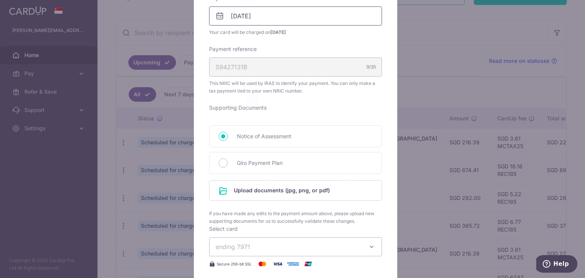
click at [260, 13] on input "16/09/2025" at bounding box center [295, 15] width 173 height 19
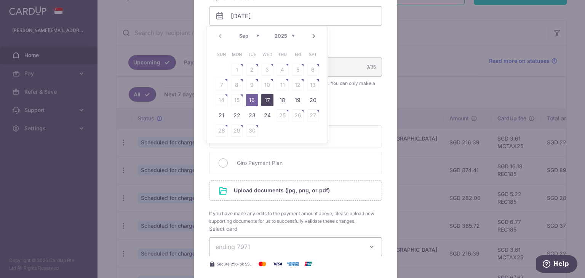
click at [263, 100] on link "17" at bounding box center [267, 100] width 12 height 12
type input "[DATE]"
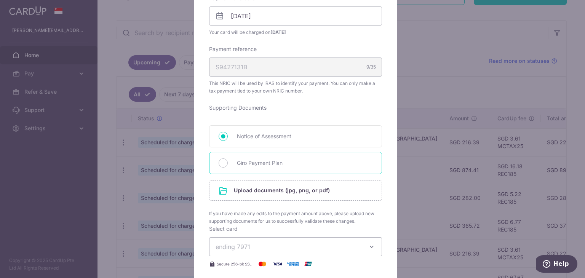
click at [254, 166] on span "Giro Payment Plan" at bounding box center [304, 162] width 135 height 9
click at [228, 166] on input "Giro Payment Plan" at bounding box center [222, 162] width 9 height 9
radio input "true"
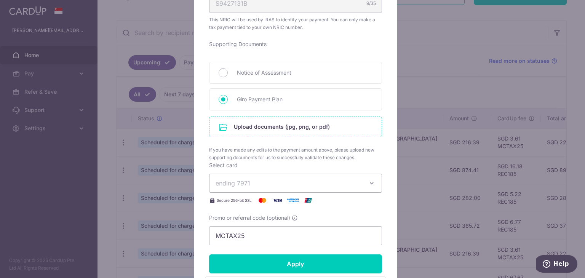
click at [292, 126] on input "file" at bounding box center [295, 127] width 172 height 20
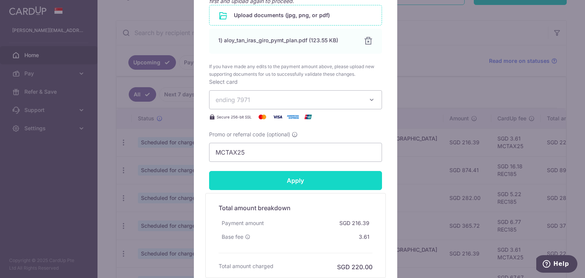
scroll to position [507, 0]
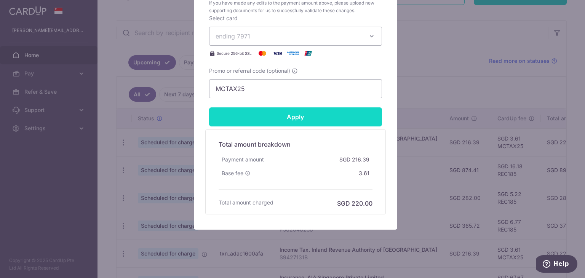
click at [296, 118] on input "Apply" at bounding box center [295, 116] width 173 height 19
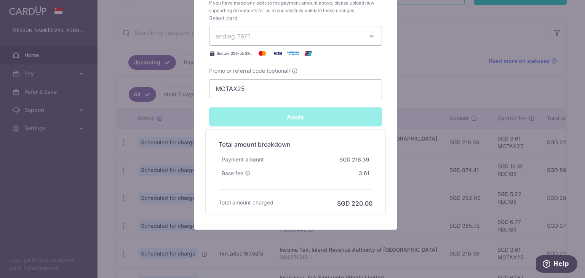
type input "Successfully Applied"
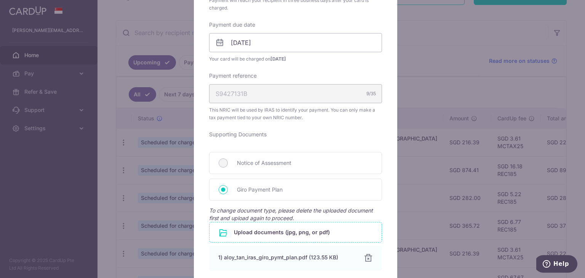
scroll to position [0, 0]
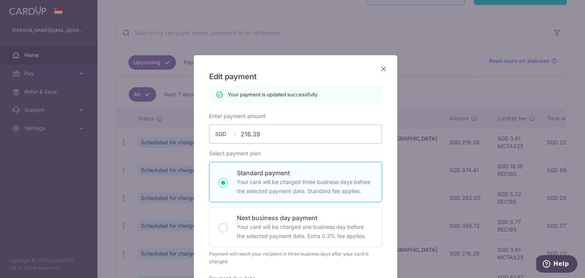
click at [379, 69] on icon "Close" at bounding box center [383, 69] width 9 height 10
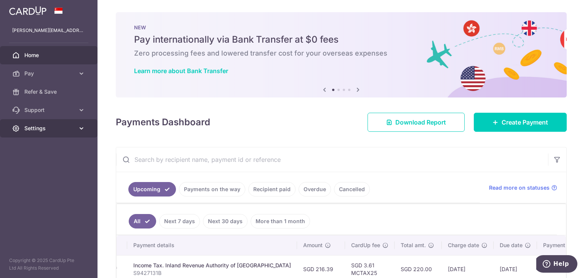
click at [75, 131] on link "Settings" at bounding box center [48, 128] width 97 height 18
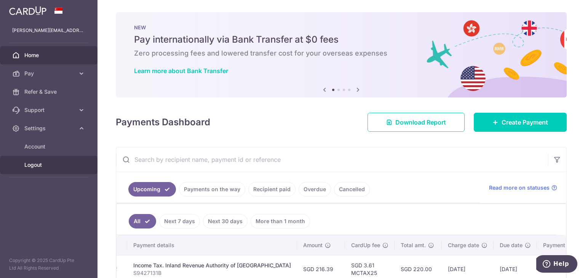
click at [33, 167] on span "Logout" at bounding box center [49, 165] width 50 height 8
